Goal: Information Seeking & Learning: Learn about a topic

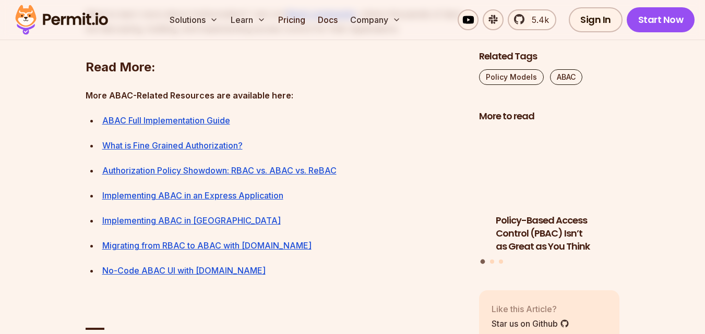
scroll to position [4714, 0]
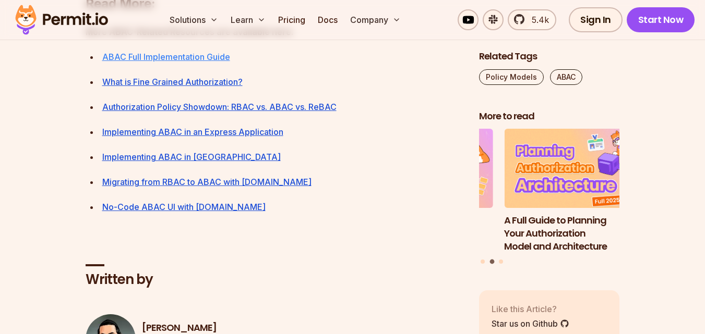
click at [135, 62] on link "ABAC Full Implementation Guide" at bounding box center [166, 57] width 128 height 10
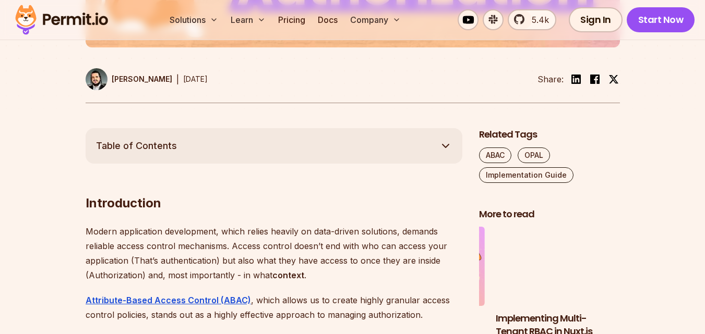
scroll to position [521, 0]
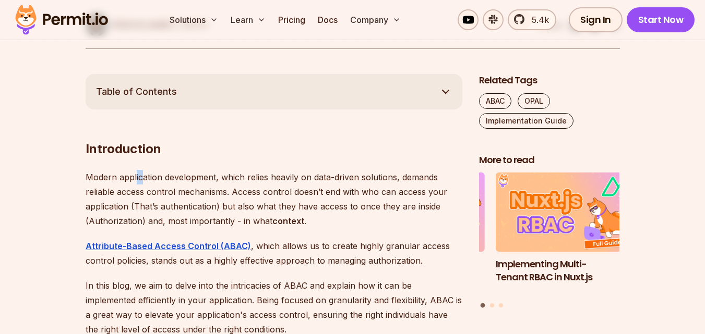
drag, startPoint x: 0, startPoint y: 0, endPoint x: 142, endPoint y: 165, distance: 217.4
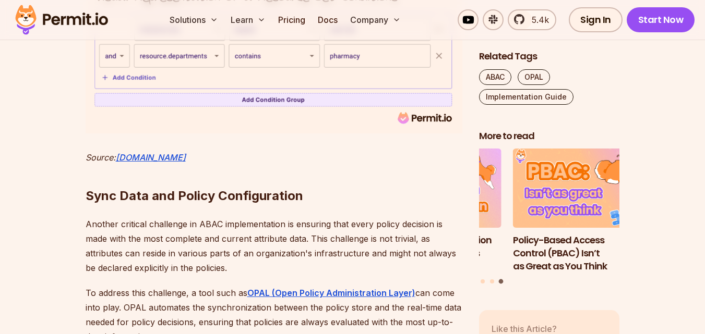
scroll to position [3692, 0]
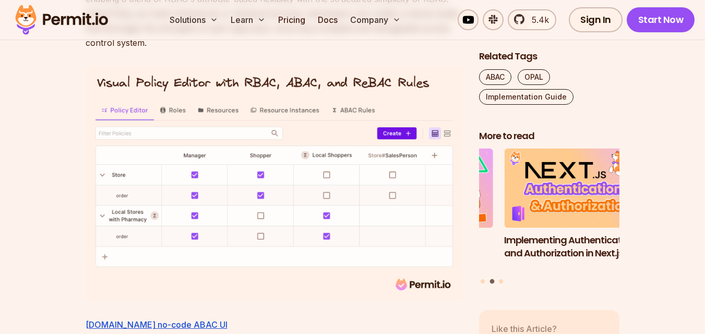
scroll to position [4547, 0]
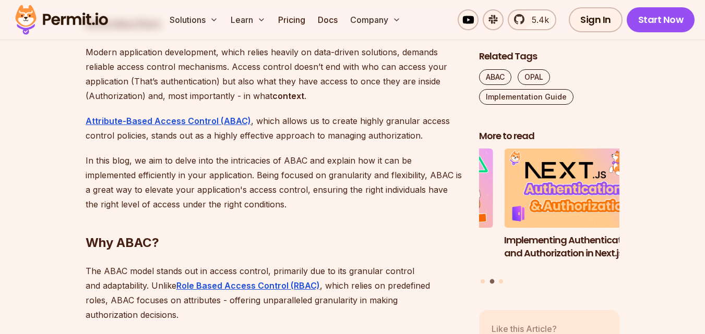
scroll to position [688, 0]
